Goal: Transaction & Acquisition: Purchase product/service

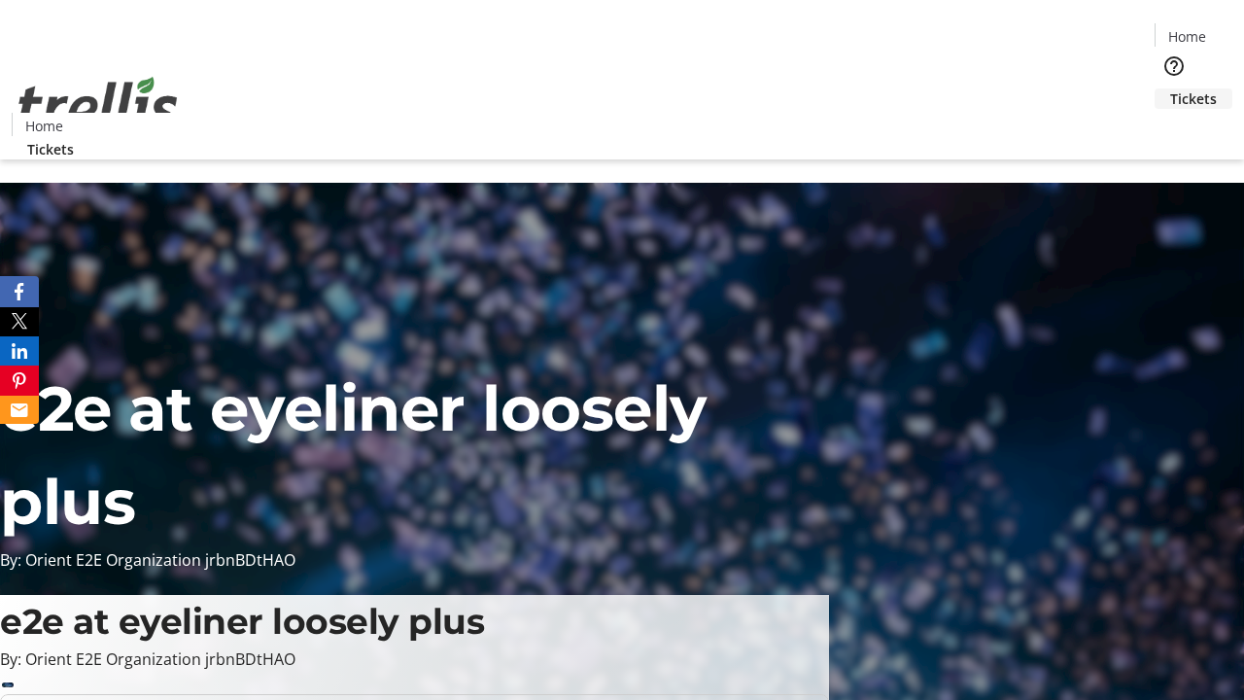
click at [1170, 88] on span "Tickets" at bounding box center [1193, 98] width 47 height 20
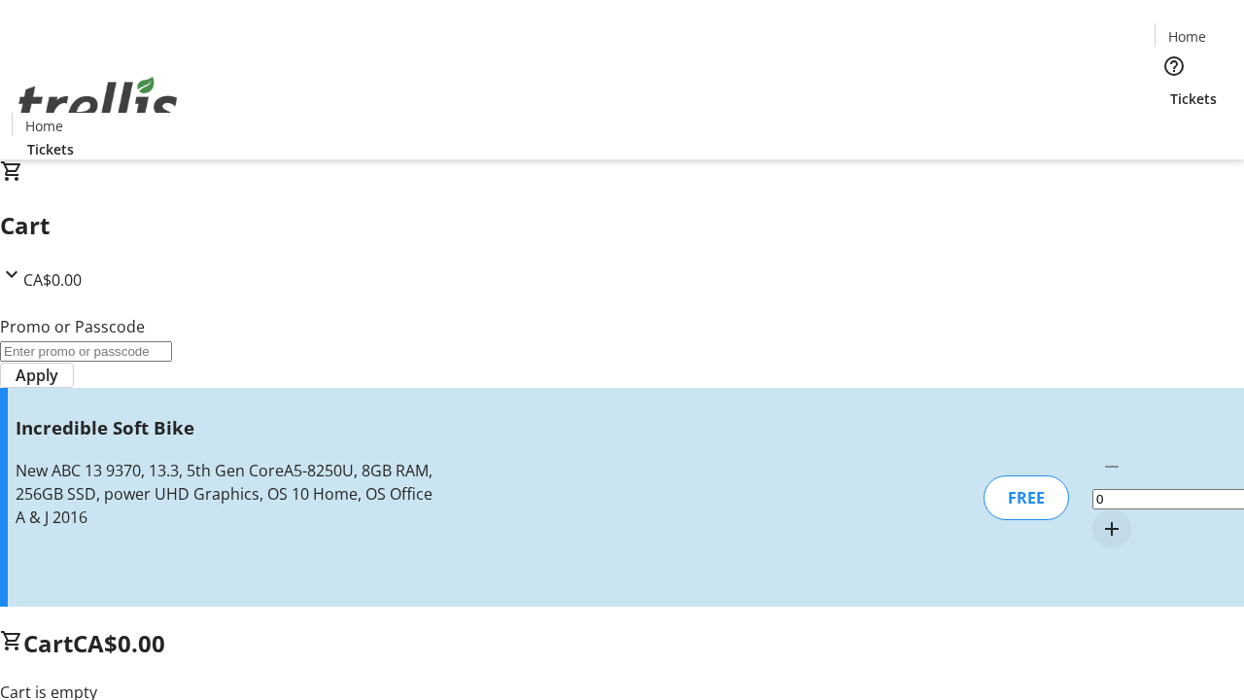
click at [1100, 517] on mat-icon "Increment by one" at bounding box center [1111, 528] width 23 height 23
type input "1"
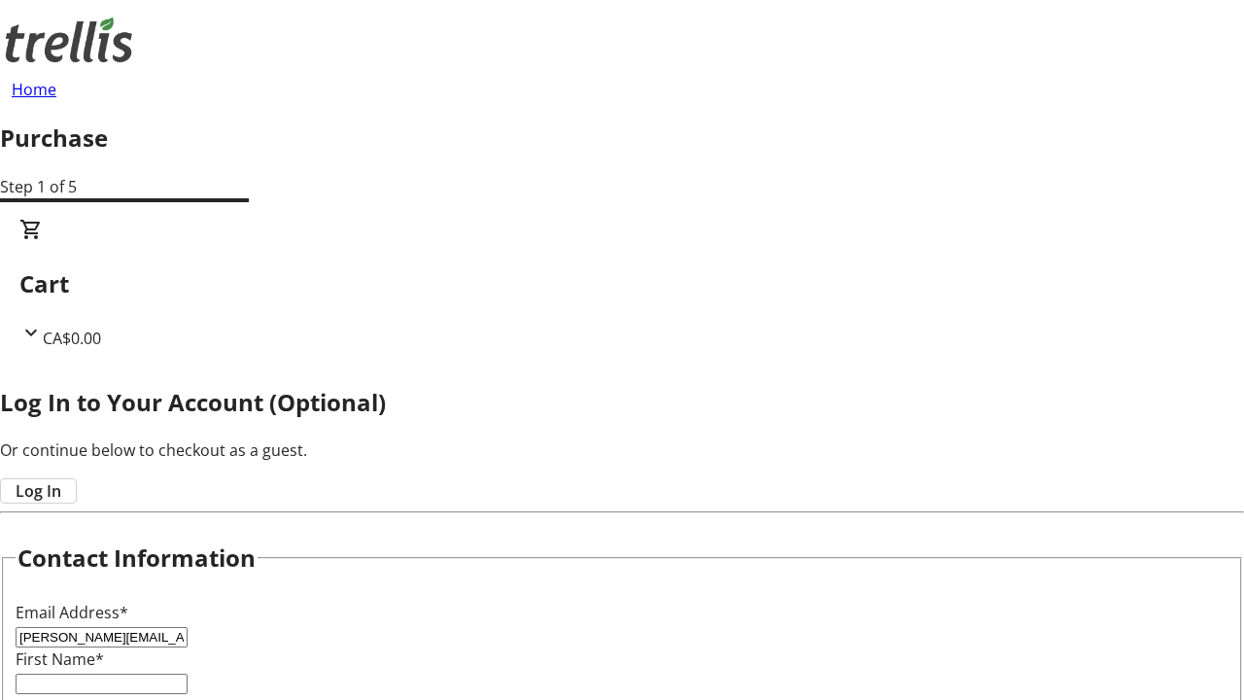
type input "[PERSON_NAME][EMAIL_ADDRESS][DOMAIN_NAME]"
type input "[PERSON_NAME]"
